Goal: Task Accomplishment & Management: Complete application form

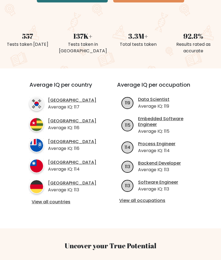
scroll to position [127, 0]
click at [54, 205] on link "View all countries" at bounding box center [63, 202] width 63 height 6
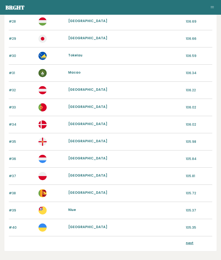
scroll to position [518, 0]
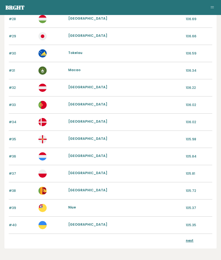
click at [191, 239] on link "next" at bounding box center [190, 240] width 8 height 5
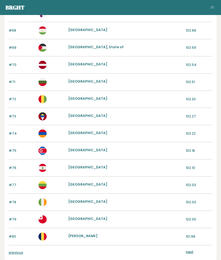
scroll to position [518, 0]
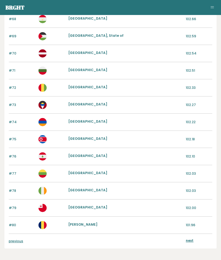
click at [189, 240] on link "next" at bounding box center [190, 240] width 8 height 5
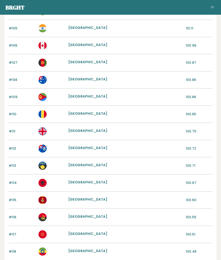
scroll to position [518, 0]
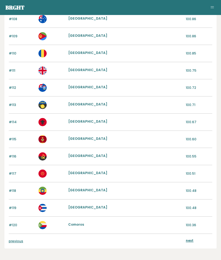
click at [16, 242] on link "previous" at bounding box center [16, 241] width 14 height 5
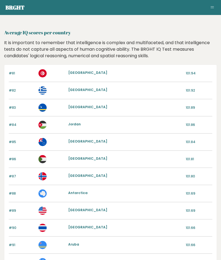
scroll to position [541, 0]
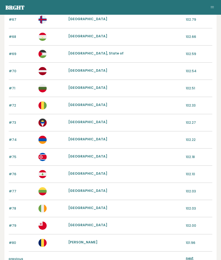
scroll to position [518, 0]
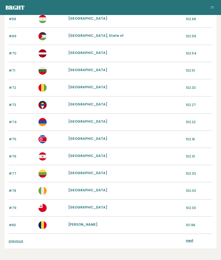
click at [16, 243] on link "previous" at bounding box center [16, 241] width 14 height 5
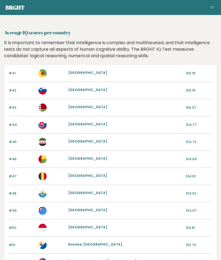
scroll to position [541, 0]
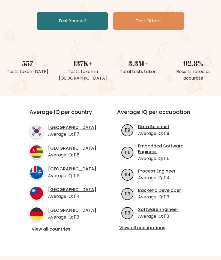
scroll to position [100, 0]
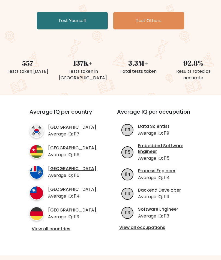
click at [154, 225] on link "View all occupations" at bounding box center [157, 228] width 77 height 6
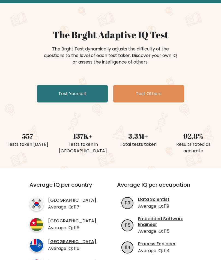
scroll to position [22, 0]
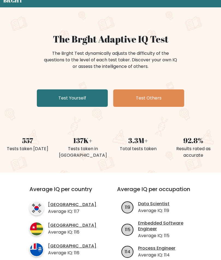
click at [69, 98] on link "Test Yourself" at bounding box center [72, 98] width 71 height 17
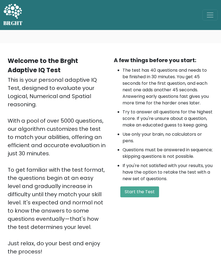
click at [148, 197] on button "Start the Test" at bounding box center [139, 191] width 39 height 11
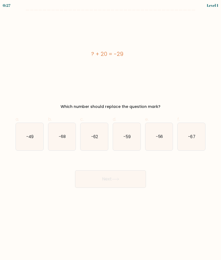
click at [28, 142] on icon "-49" at bounding box center [30, 137] width 28 height 28
click at [110, 134] on input "a. -49" at bounding box center [110, 132] width 0 height 4
radio input "true"
click at [137, 180] on button "Next" at bounding box center [110, 178] width 71 height 17
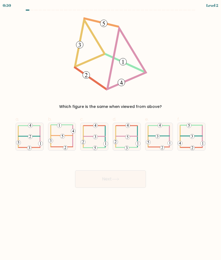
click at [62, 145] on icon at bounding box center [62, 137] width 28 height 28
click at [110, 134] on input "b." at bounding box center [110, 132] width 0 height 4
radio input "true"
click at [136, 184] on button "Next" at bounding box center [110, 178] width 71 height 17
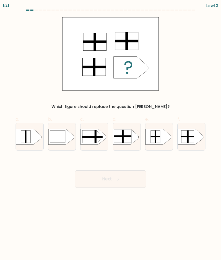
click at [187, 137] on rect at bounding box center [187, 136] width 13 height 1
click at [111, 134] on input "f." at bounding box center [110, 132] width 0 height 4
radio input "true"
click at [121, 181] on button "Next" at bounding box center [110, 178] width 71 height 17
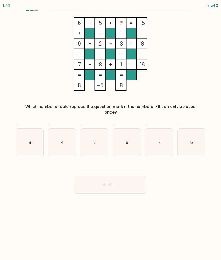
click at [61, 139] on text "4" at bounding box center [62, 142] width 3 height 6
click at [110, 134] on input "b. 4" at bounding box center [110, 132] width 0 height 4
radio input "true"
click at [127, 179] on button "Next" at bounding box center [110, 184] width 71 height 17
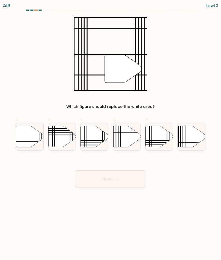
click at [23, 137] on icon at bounding box center [30, 136] width 28 height 21
click at [110, 134] on input "a." at bounding box center [110, 132] width 0 height 4
radio input "true"
click at [131, 177] on button "Next" at bounding box center [110, 178] width 71 height 17
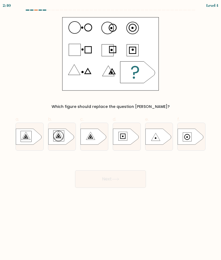
click at [87, 142] on icon at bounding box center [94, 137] width 26 height 16
click at [110, 134] on input "c." at bounding box center [110, 132] width 0 height 4
radio input "true"
click at [125, 181] on button "Next" at bounding box center [110, 178] width 71 height 17
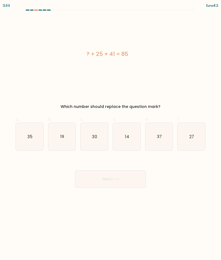
click at [60, 138] on text "19" at bounding box center [62, 137] width 4 height 6
click at [110, 134] on input "b. 19" at bounding box center [110, 132] width 0 height 4
radio input "true"
click at [126, 183] on button "Next" at bounding box center [110, 178] width 71 height 17
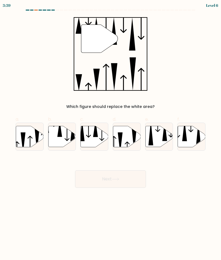
click at [62, 135] on icon at bounding box center [59, 128] width 5 height 17
click at [110, 134] on input "b." at bounding box center [110, 132] width 0 height 4
radio input "true"
click at [127, 182] on button "Next" at bounding box center [110, 178] width 71 height 17
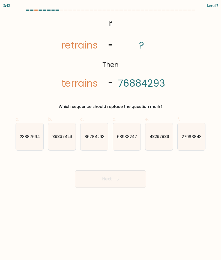
click at [188, 138] on text "27963848" at bounding box center [192, 137] width 20 height 6
click at [111, 134] on input "f. 27963848" at bounding box center [110, 132] width 0 height 4
radio input "true"
click at [131, 181] on button "Next" at bounding box center [110, 178] width 71 height 17
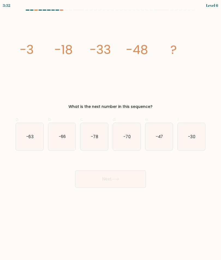
click at [26, 134] on text "-63" at bounding box center [29, 137] width 7 height 6
click at [110, 134] on input "a. -63" at bounding box center [110, 132] width 0 height 4
radio input "true"
click at [129, 180] on button "Next" at bounding box center [110, 178] width 71 height 17
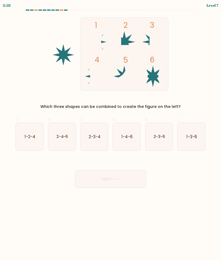
click at [156, 77] on icon at bounding box center [153, 77] width 22 height 22
click at [129, 136] on text "1-4-6" at bounding box center [126, 137] width 11 height 6
click at [111, 134] on input "d. 1-4-6" at bounding box center [110, 132] width 0 height 4
radio input "true"
click at [131, 180] on button "Next" at bounding box center [110, 178] width 71 height 17
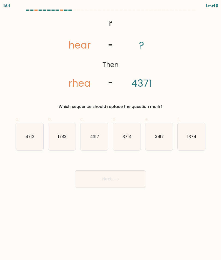
click at [130, 142] on icon "3714" at bounding box center [127, 137] width 28 height 28
click at [111, 134] on input "d. 3714" at bounding box center [110, 132] width 0 height 4
radio input "true"
click at [130, 182] on button "Next" at bounding box center [110, 178] width 71 height 17
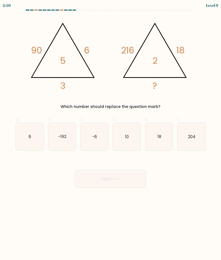
click at [28, 141] on icon "6" at bounding box center [30, 137] width 28 height 28
click at [110, 134] on input "a. 6" at bounding box center [110, 132] width 0 height 4
radio input "true"
click at [124, 178] on button "Next" at bounding box center [110, 178] width 71 height 17
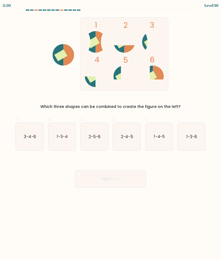
click at [95, 134] on text "2-5-6" at bounding box center [95, 137] width 12 height 6
click at [110, 134] on input "c. 2-5-6" at bounding box center [110, 132] width 0 height 4
radio input "true"
click at [111, 180] on button "Next" at bounding box center [110, 178] width 71 height 17
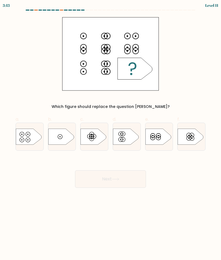
click at [26, 137] on icon at bounding box center [29, 137] width 26 height 16
click at [110, 134] on input "a." at bounding box center [110, 132] width 0 height 4
radio input "true"
click at [123, 179] on button "Next" at bounding box center [110, 178] width 71 height 17
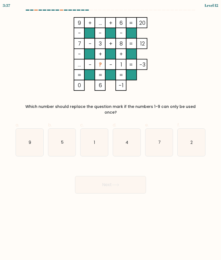
click at [131, 144] on icon "4" at bounding box center [127, 143] width 28 height 28
click at [111, 134] on input "d. 4" at bounding box center [110, 132] width 0 height 4
radio input "true"
click at [129, 182] on button "Next" at bounding box center [110, 184] width 71 height 17
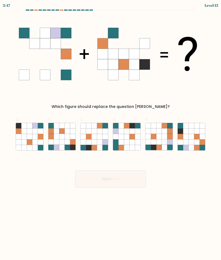
click at [27, 142] on icon at bounding box center [29, 141] width 5 height 5
click at [110, 134] on input "a." at bounding box center [110, 132] width 0 height 4
radio input "true"
click at [132, 181] on button "Next" at bounding box center [110, 178] width 71 height 17
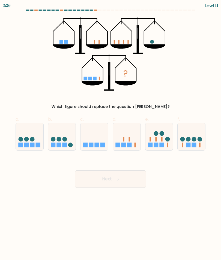
click at [95, 142] on icon at bounding box center [94, 136] width 28 height 23
click at [110, 134] on input "c." at bounding box center [110, 132] width 0 height 4
radio input "true"
click at [122, 179] on button "Next" at bounding box center [110, 178] width 71 height 17
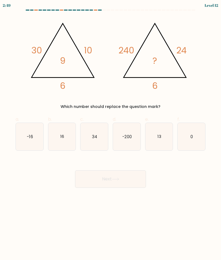
click at [163, 140] on icon "13" at bounding box center [159, 137] width 28 height 28
click at [111, 134] on input "e. 13" at bounding box center [110, 132] width 0 height 4
radio input "true"
click at [131, 182] on button "Next" at bounding box center [110, 178] width 71 height 17
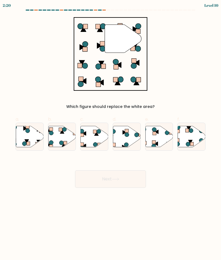
click at [32, 136] on icon at bounding box center [30, 136] width 28 height 21
click at [110, 134] on input "a." at bounding box center [110, 132] width 0 height 4
radio input "true"
click at [130, 179] on button "Next" at bounding box center [110, 178] width 71 height 17
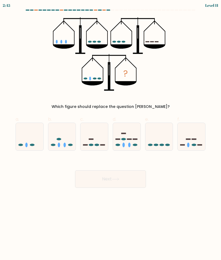
click at [155, 146] on ellipse at bounding box center [155, 145] width 5 height 2
click at [111, 134] on input "e." at bounding box center [110, 132] width 0 height 4
radio input "true"
click at [130, 180] on button "Next" at bounding box center [110, 178] width 71 height 17
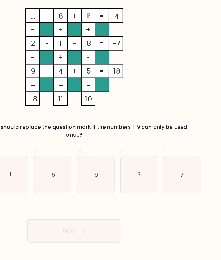
click at [177, 129] on icon "7" at bounding box center [191, 143] width 28 height 28
click at [111, 130] on input "f. 7" at bounding box center [110, 132] width 0 height 4
radio input "true"
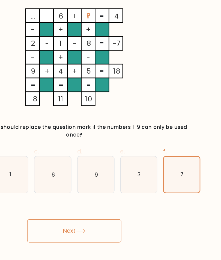
click at [79, 176] on button "Next" at bounding box center [110, 184] width 71 height 17
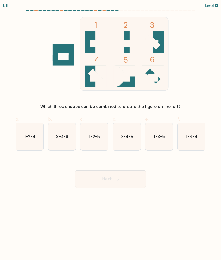
click at [94, 137] on text "1-2-5" at bounding box center [94, 137] width 11 height 6
click at [110, 134] on input "c. 1-2-5" at bounding box center [110, 132] width 0 height 4
radio input "true"
click at [98, 180] on button "Next" at bounding box center [110, 178] width 71 height 17
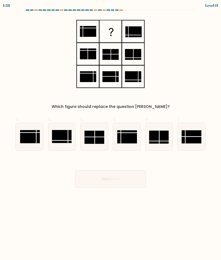
click at [192, 138] on rect at bounding box center [191, 136] width 20 height 13
click at [111, 134] on input "f." at bounding box center [110, 132] width 0 height 4
radio input "true"
click at [101, 178] on button "Next" at bounding box center [110, 178] width 71 height 17
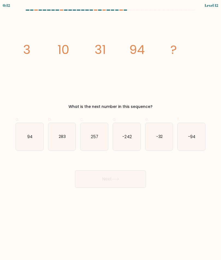
click at [55, 135] on icon "283" at bounding box center [62, 137] width 28 height 28
click at [110, 134] on input "b. 283" at bounding box center [110, 132] width 0 height 4
radio input "true"
click at [92, 175] on button "Next" at bounding box center [110, 178] width 71 height 17
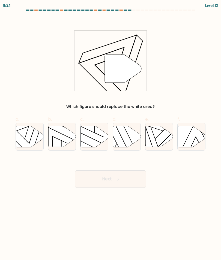
click at [58, 141] on icon at bounding box center [62, 136] width 28 height 21
click at [110, 134] on input "b." at bounding box center [110, 132] width 0 height 4
radio input "true"
click at [128, 183] on button "Next" at bounding box center [110, 178] width 71 height 17
click at [123, 179] on button "Next" at bounding box center [110, 178] width 71 height 17
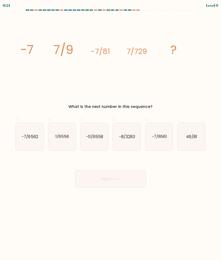
click at [23, 138] on text "-7/6562" at bounding box center [30, 137] width 16 height 6
click at [110, 134] on input "a. -7/6562" at bounding box center [110, 132] width 0 height 4
radio input "true"
click at [128, 181] on button "Next" at bounding box center [110, 178] width 71 height 17
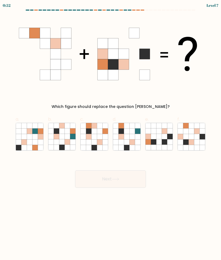
click at [192, 140] on icon at bounding box center [191, 141] width 5 height 5
click at [111, 134] on input "f." at bounding box center [110, 132] width 0 height 4
radio input "true"
click at [130, 181] on button "Next" at bounding box center [110, 178] width 71 height 17
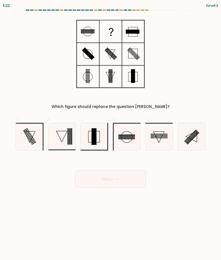
click at [160, 144] on icon at bounding box center [159, 137] width 28 height 28
click at [111, 134] on input "e." at bounding box center [110, 132] width 0 height 4
radio input "true"
click at [132, 182] on button "Next" at bounding box center [110, 178] width 71 height 17
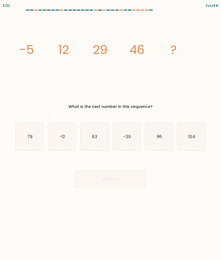
click at [196, 142] on icon "104" at bounding box center [191, 137] width 28 height 28
click at [111, 134] on input "f. 104" at bounding box center [110, 132] width 0 height 4
radio input "true"
click at [132, 178] on button "Next" at bounding box center [110, 178] width 71 height 17
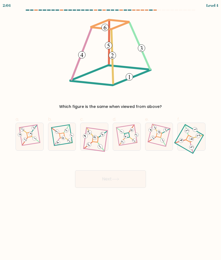
click at [59, 138] on 53 at bounding box center [56, 141] width 7 height 7
click at [110, 134] on input "b." at bounding box center [110, 132] width 0 height 4
radio input "true"
click at [191, 137] on 271 at bounding box center [189, 138] width 7 height 7
click at [111, 134] on input "f." at bounding box center [110, 132] width 0 height 4
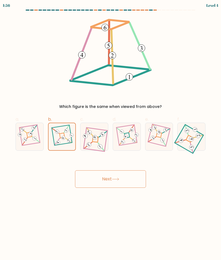
radio input "true"
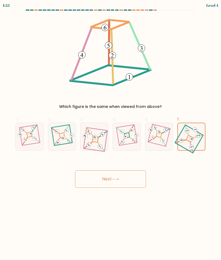
click at [129, 178] on button "Next" at bounding box center [110, 178] width 71 height 17
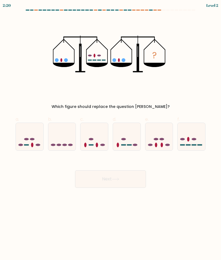
click at [195, 145] on rect at bounding box center [194, 144] width 5 height 1
click at [111, 134] on input "f." at bounding box center [110, 132] width 0 height 4
radio input "true"
click at [124, 177] on button "Next" at bounding box center [110, 178] width 71 height 17
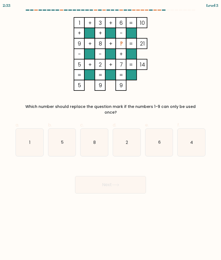
click at [195, 142] on icon "4" at bounding box center [191, 143] width 28 height 28
click at [111, 134] on input "f. 4" at bounding box center [110, 132] width 0 height 4
radio input "true"
click at [127, 179] on button "Next" at bounding box center [110, 184] width 71 height 17
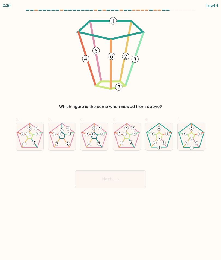
click at [195, 136] on icon at bounding box center [191, 137] width 28 height 28
click at [111, 134] on input "f." at bounding box center [110, 132] width 0 height 4
radio input "true"
click at [124, 179] on button "Next" at bounding box center [110, 178] width 71 height 17
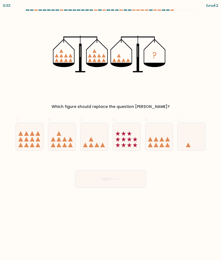
click at [95, 142] on icon at bounding box center [94, 136] width 28 height 23
click at [110, 134] on input "c." at bounding box center [110, 132] width 0 height 4
radio input "true"
click at [119, 178] on icon at bounding box center [115, 179] width 7 height 2
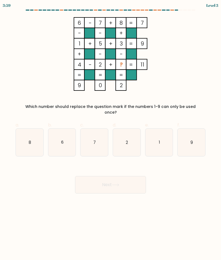
click at [195, 137] on icon "9" at bounding box center [191, 143] width 28 height 28
click at [111, 134] on input "f. 9" at bounding box center [110, 132] width 0 height 4
radio input "true"
click at [129, 178] on button "Next" at bounding box center [110, 184] width 71 height 17
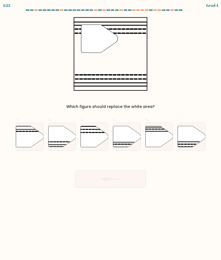
click at [95, 138] on icon at bounding box center [95, 136] width 28 height 21
click at [110, 134] on input "c." at bounding box center [110, 132] width 0 height 4
radio input "true"
click at [117, 181] on button "Next" at bounding box center [110, 178] width 71 height 17
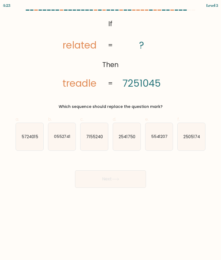
click at [122, 140] on icon "2541750" at bounding box center [127, 137] width 28 height 28
click at [111, 134] on input "d. 2541750" at bounding box center [110, 132] width 0 height 4
radio input "true"
click at [124, 185] on button "Next" at bounding box center [110, 178] width 71 height 17
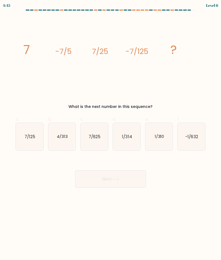
click at [95, 139] on text "7/625" at bounding box center [95, 137] width 12 height 6
click at [110, 134] on input "c. 7/625" at bounding box center [110, 132] width 0 height 4
radio input "true"
click at [117, 182] on button "Next" at bounding box center [110, 178] width 71 height 17
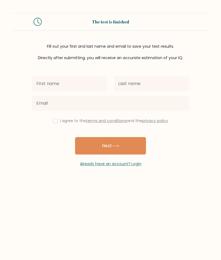
click at [93, 82] on input "text" at bounding box center [69, 83] width 75 height 15
type input "[PERSON_NAME]"
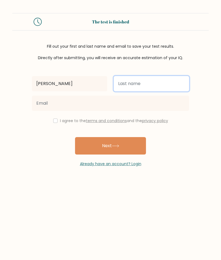
click at [138, 87] on input "text" at bounding box center [151, 83] width 75 height 15
type input "[PERSON_NAME]"
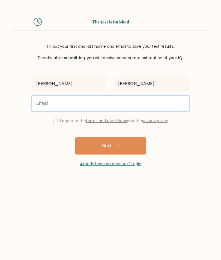
click at [40, 108] on input "email" at bounding box center [110, 103] width 157 height 15
type input "newpamela2003@yahoo.com"
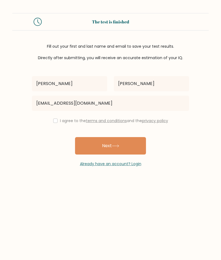
click at [53, 123] on input "checkbox" at bounding box center [55, 121] width 4 height 4
checkbox input "true"
click at [131, 149] on button "Next" at bounding box center [110, 145] width 71 height 17
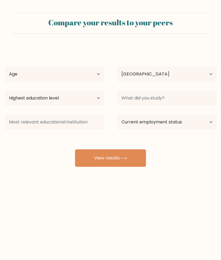
select select "US"
click at [17, 78] on select "Age Under 18 years old 18-24 years old 25-34 years old 35-44 years old 45-54 ye…" at bounding box center [54, 73] width 99 height 15
select select "55_64"
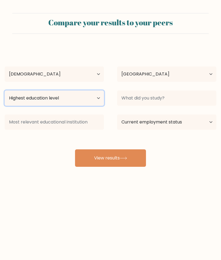
click at [22, 103] on select "Highest education level No schooling Primary Lower Secondary Upper Secondary Oc…" at bounding box center [54, 97] width 99 height 15
select select "bachelors_degree"
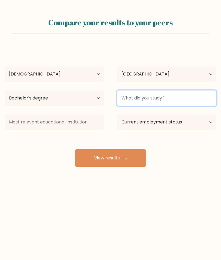
click at [191, 102] on input at bounding box center [166, 97] width 99 height 15
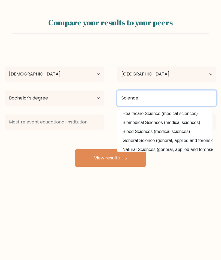
type input "Science"
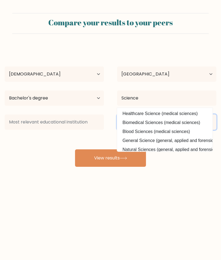
click at [204, 123] on select "Current employment status Employed Student Retired Other / prefer not to answer" at bounding box center [166, 121] width 99 height 15
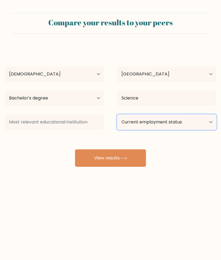
select select "employed"
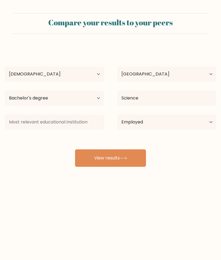
click at [131, 159] on button "View results" at bounding box center [110, 157] width 71 height 17
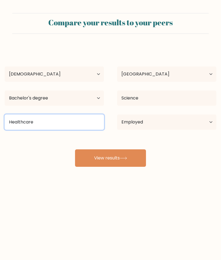
type input "Healthcare"
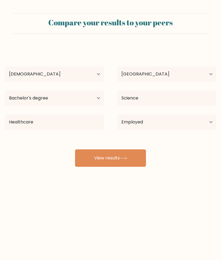
click at [130, 160] on button "View results" at bounding box center [110, 157] width 71 height 17
